Goal: Task Accomplishment & Management: Manage account settings

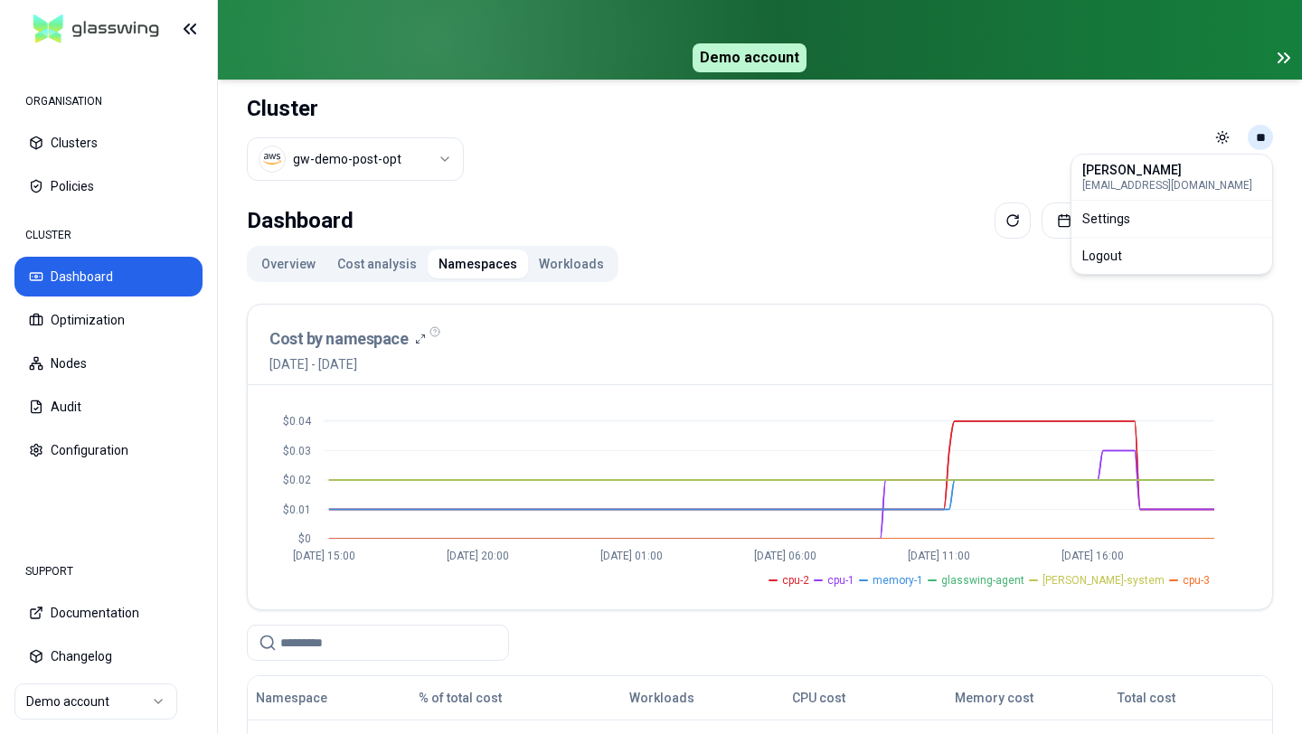
click at [1264, 139] on html "ORGANISATION Clusters Policies CLUSTER Dashboard Optimization Nodes Audit Confi…" at bounding box center [651, 367] width 1302 height 734
click at [1154, 249] on div "Logout" at bounding box center [1171, 255] width 193 height 29
